Goal: Use online tool/utility: Utilize a website feature to perform a specific function

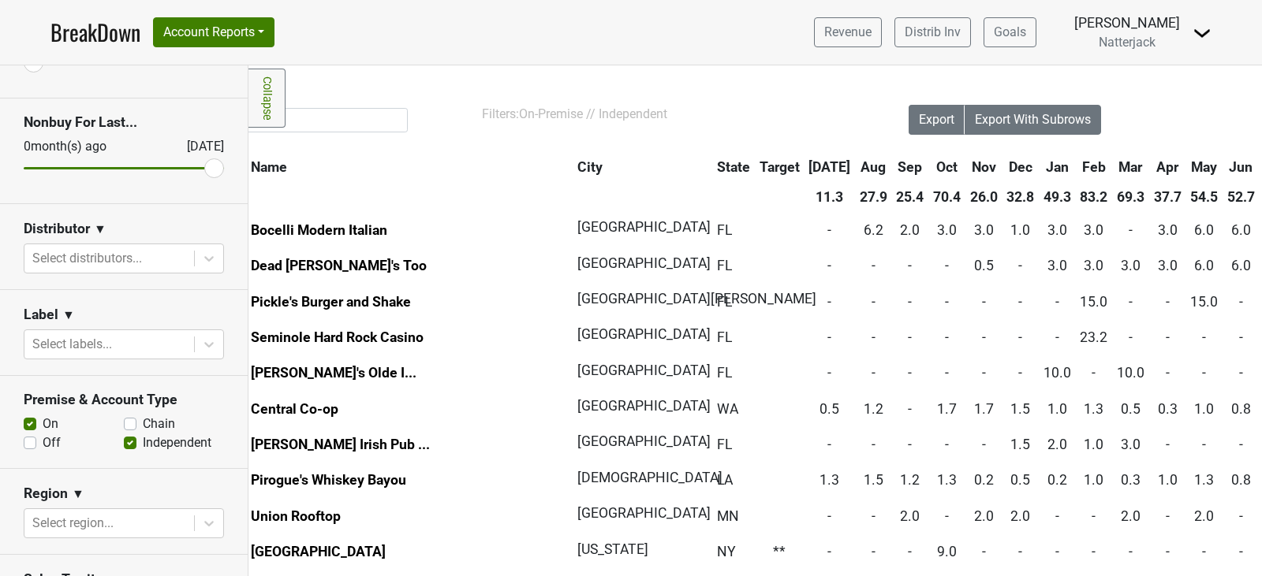
scroll to position [0, 84]
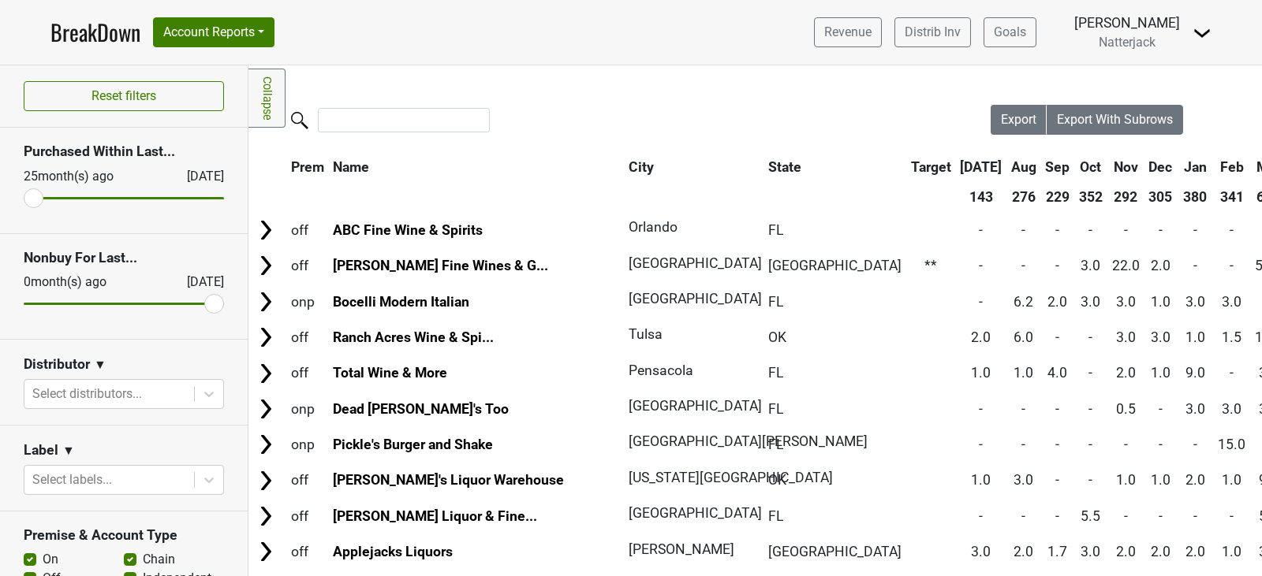
scroll to position [181, 0]
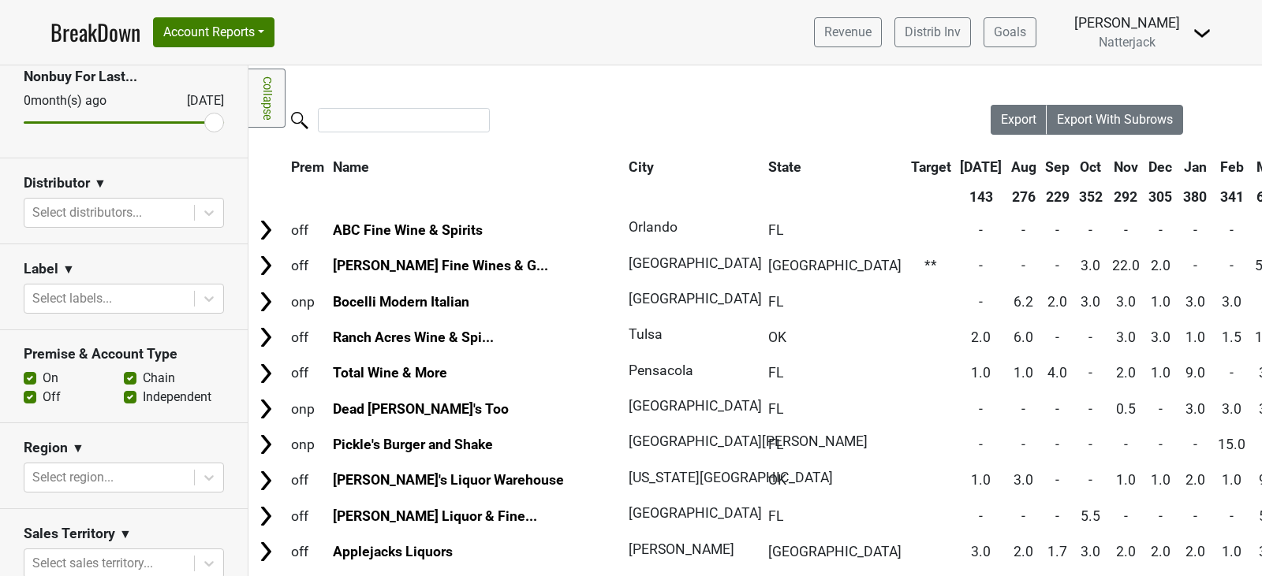
click at [143, 375] on label "Chain" at bounding box center [159, 378] width 32 height 19
click at [124, 375] on input "Chain" at bounding box center [130, 377] width 13 height 16
checkbox input "false"
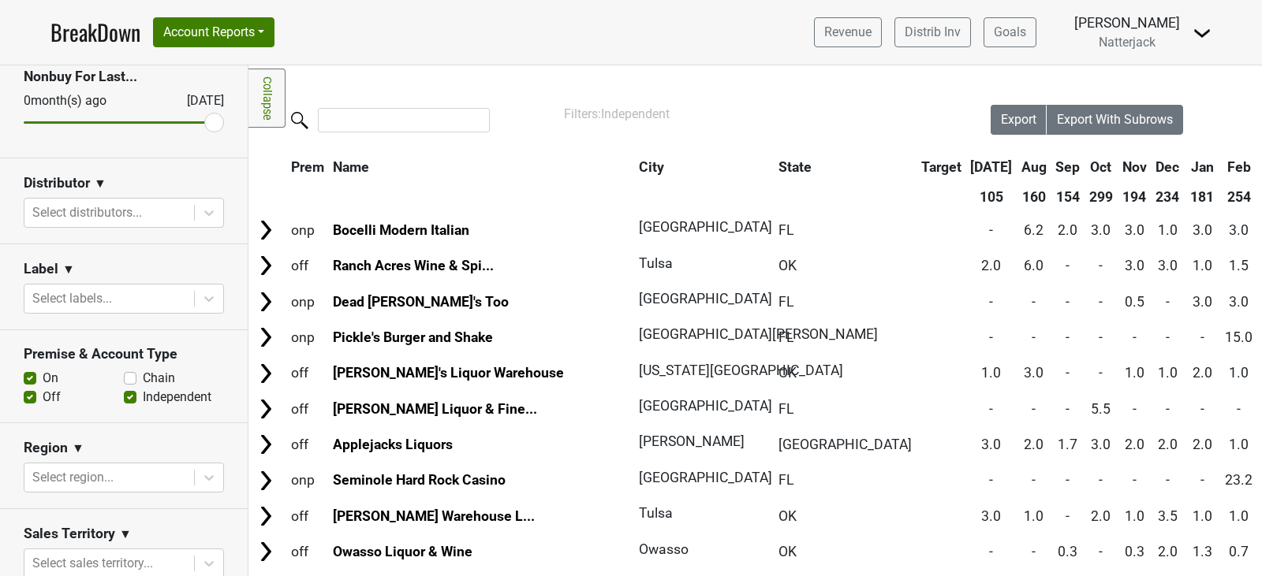
click at [43, 394] on label "Off" at bounding box center [52, 397] width 18 height 19
click at [30, 394] on input "Off" at bounding box center [30, 396] width 13 height 16
checkbox input "false"
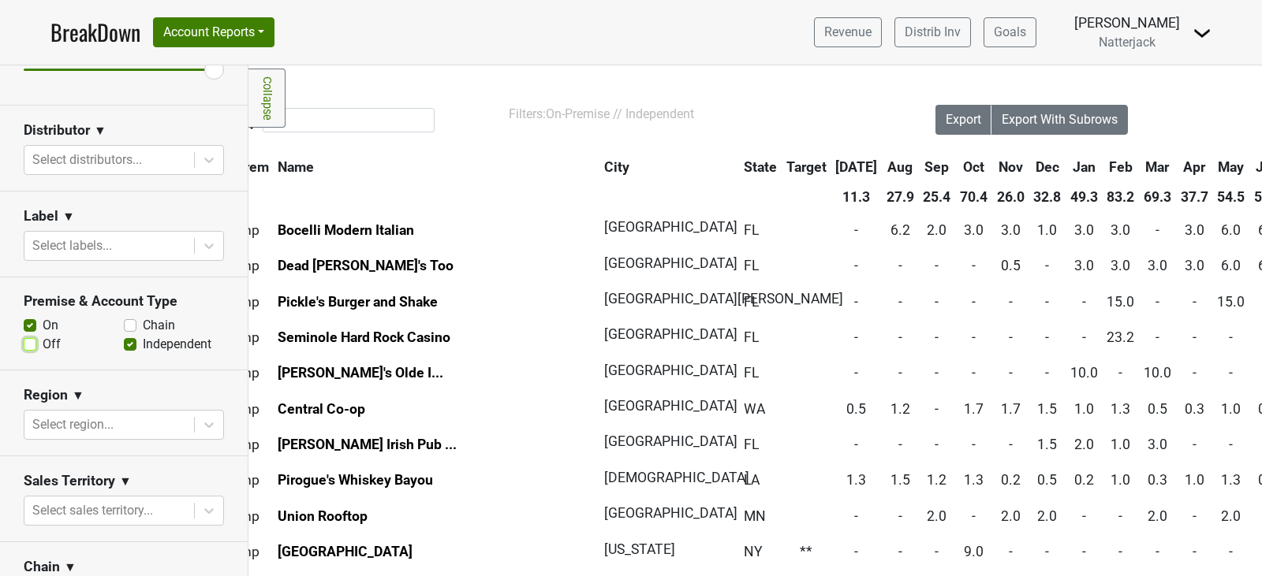
scroll to position [308, 0]
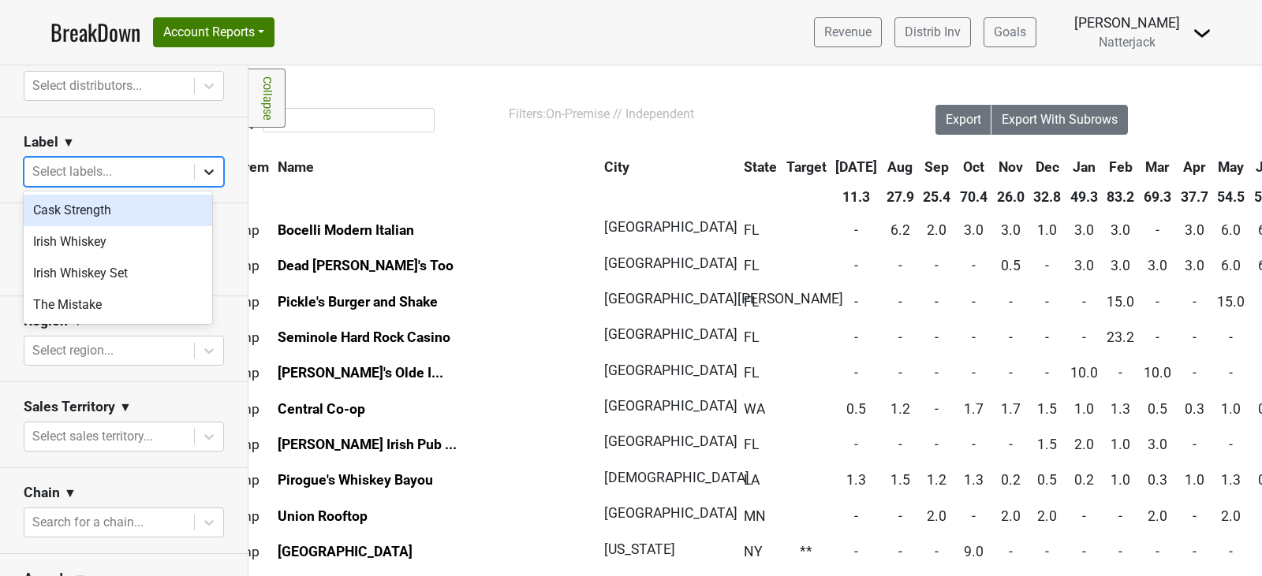
click at [201, 171] on icon at bounding box center [209, 172] width 16 height 16
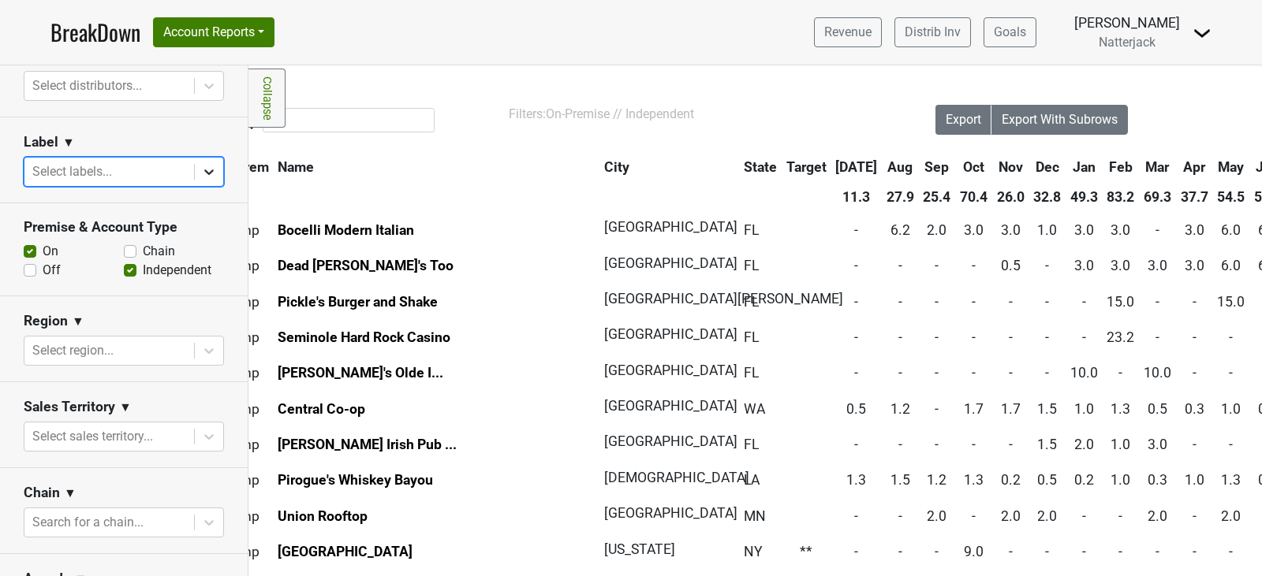
click at [201, 171] on icon at bounding box center [209, 172] width 16 height 16
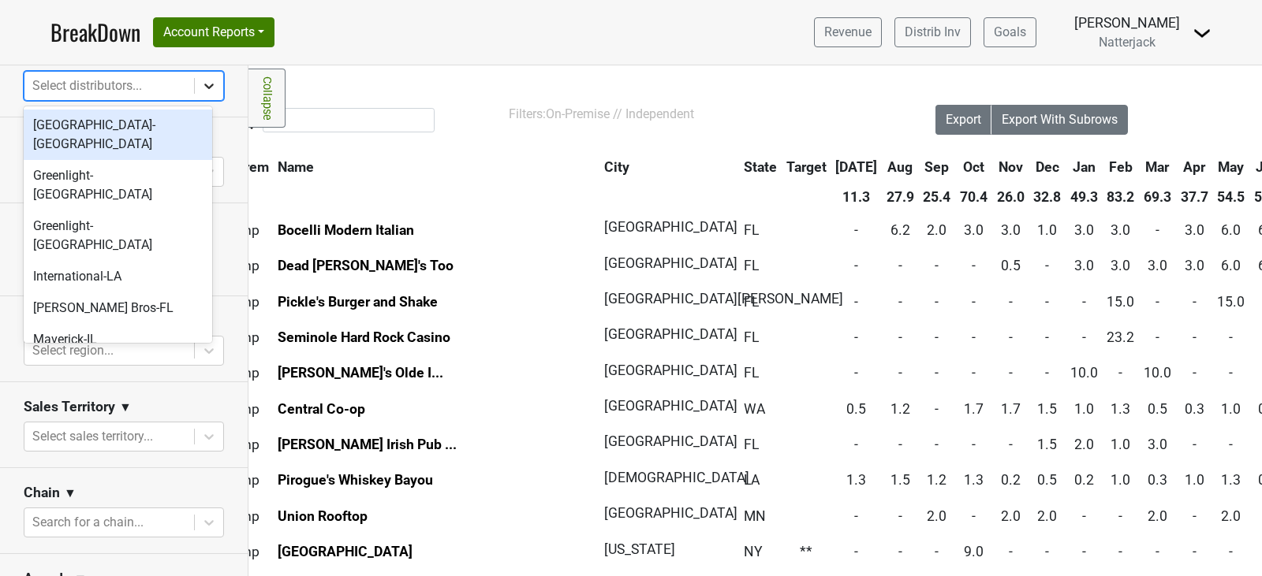
click at [195, 94] on div at bounding box center [209, 86] width 28 height 28
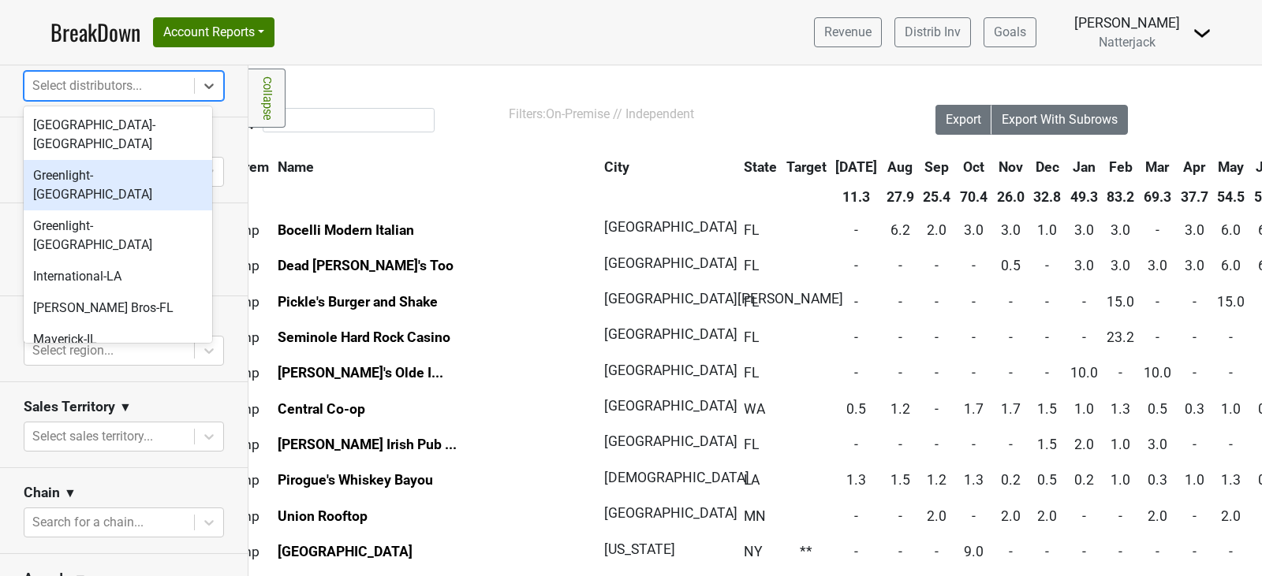
click at [157, 162] on div "Greenlight-[GEOGRAPHIC_DATA]" at bounding box center [118, 185] width 188 height 50
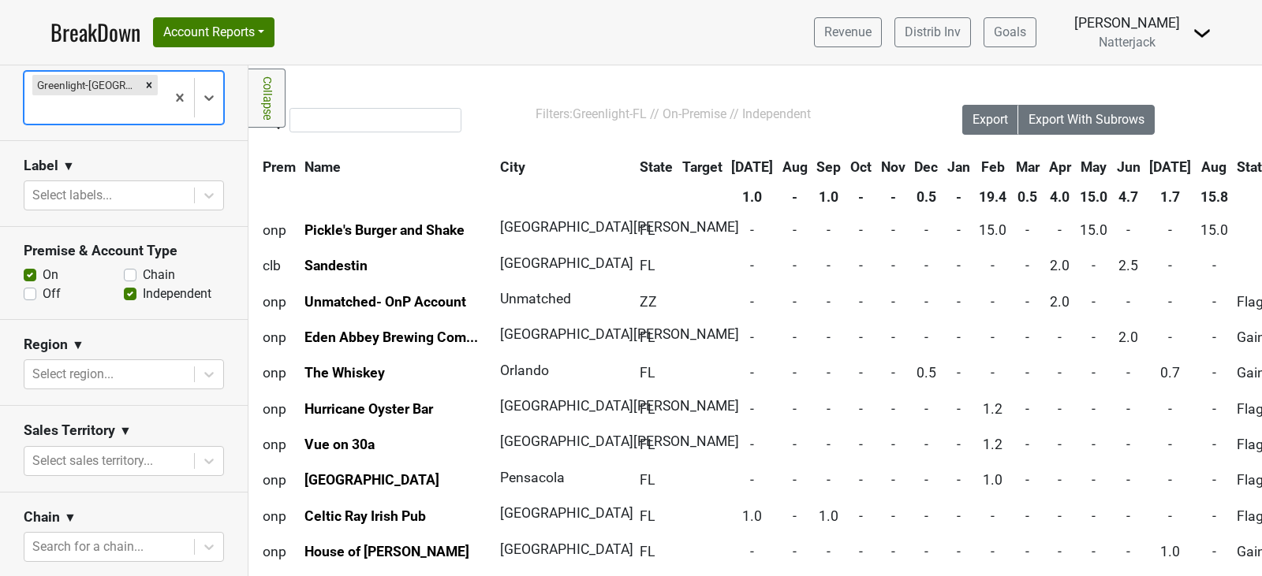
scroll to position [0, 30]
